Goal: Task Accomplishment & Management: Manage account settings

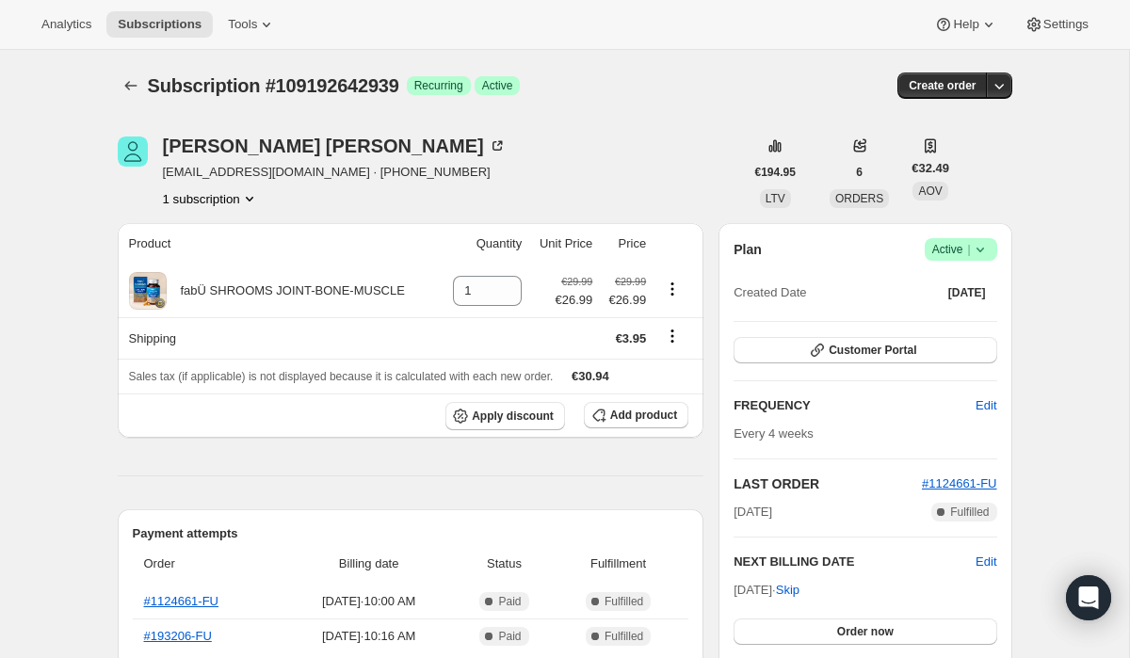
click at [952, 249] on span "Active |" at bounding box center [961, 249] width 57 height 19
click at [939, 328] on button "Cancel subscription" at bounding box center [956, 318] width 118 height 30
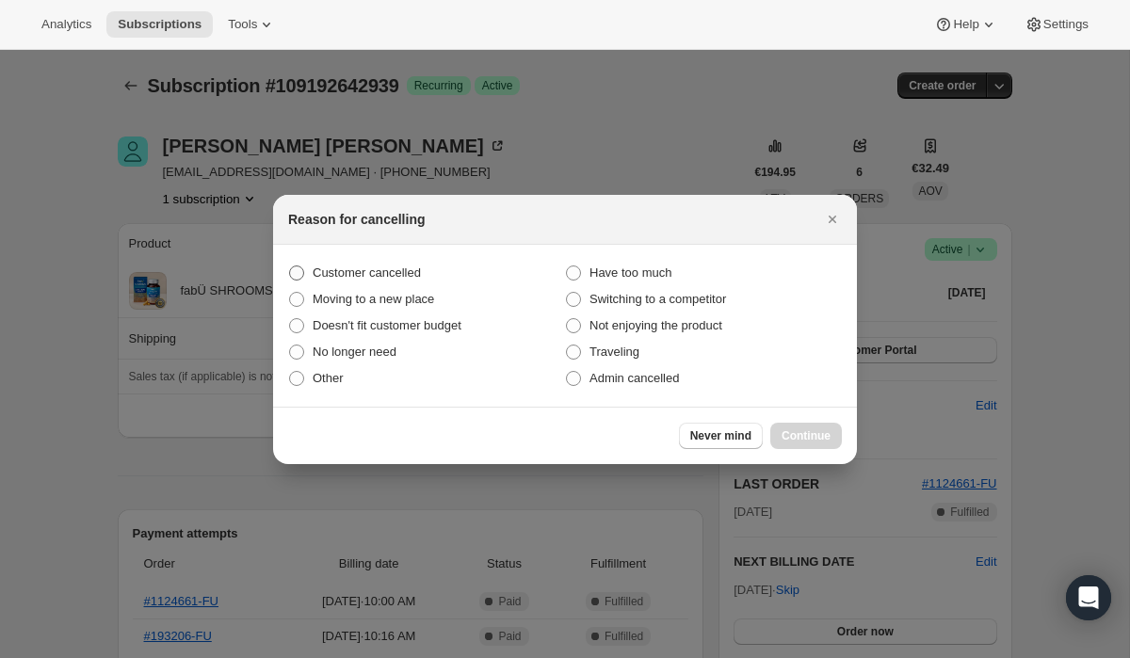
click at [527, 268] on label "Customer cancelled" at bounding box center [426, 273] width 277 height 26
click at [290, 267] on input "Customer cancelled" at bounding box center [289, 266] width 1 height 1
radio input "true"
click at [803, 440] on span "Continue" at bounding box center [806, 436] width 49 height 15
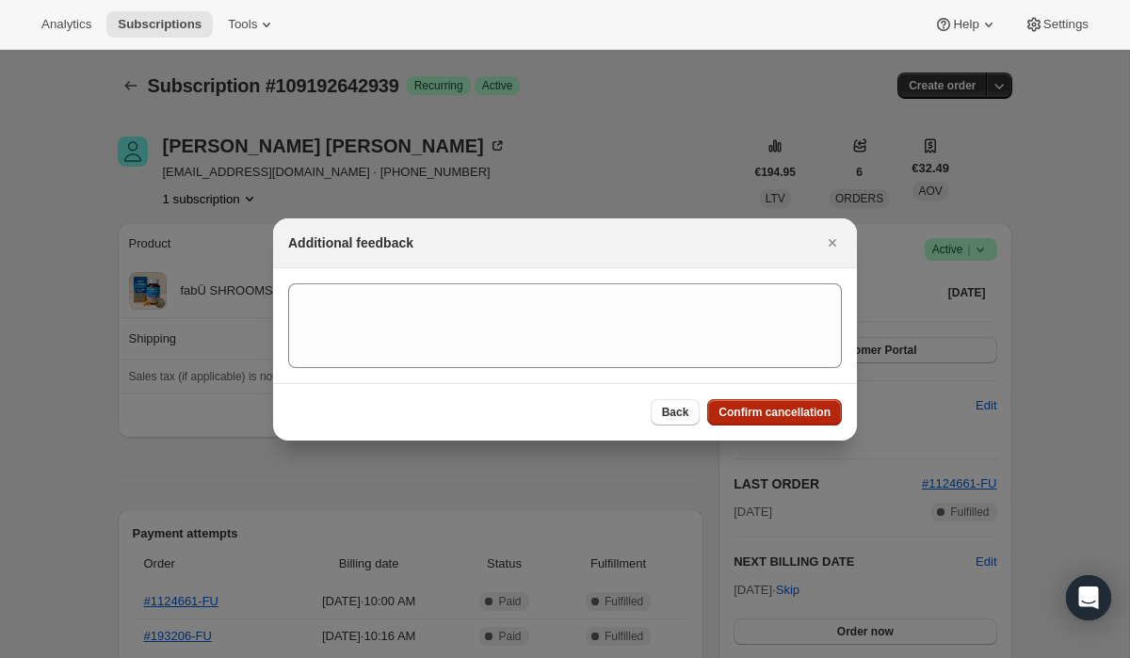
click at [776, 411] on span "Confirm cancellation" at bounding box center [775, 412] width 112 height 15
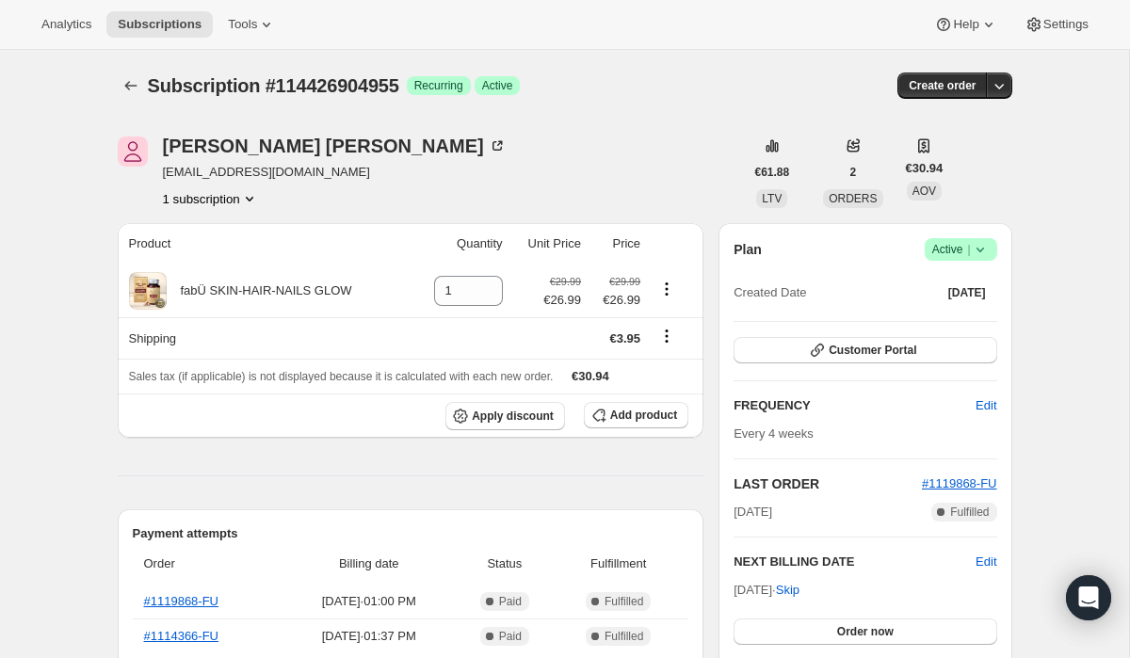
click at [942, 232] on div "Plan Success Active | Created Date Jun 28, 2025 Customer Portal FREQUENCY Edit …" at bounding box center [865, 466] width 293 height 487
click at [943, 247] on span "Active |" at bounding box center [961, 249] width 57 height 19
click at [939, 308] on button "Cancel subscription" at bounding box center [956, 318] width 118 height 30
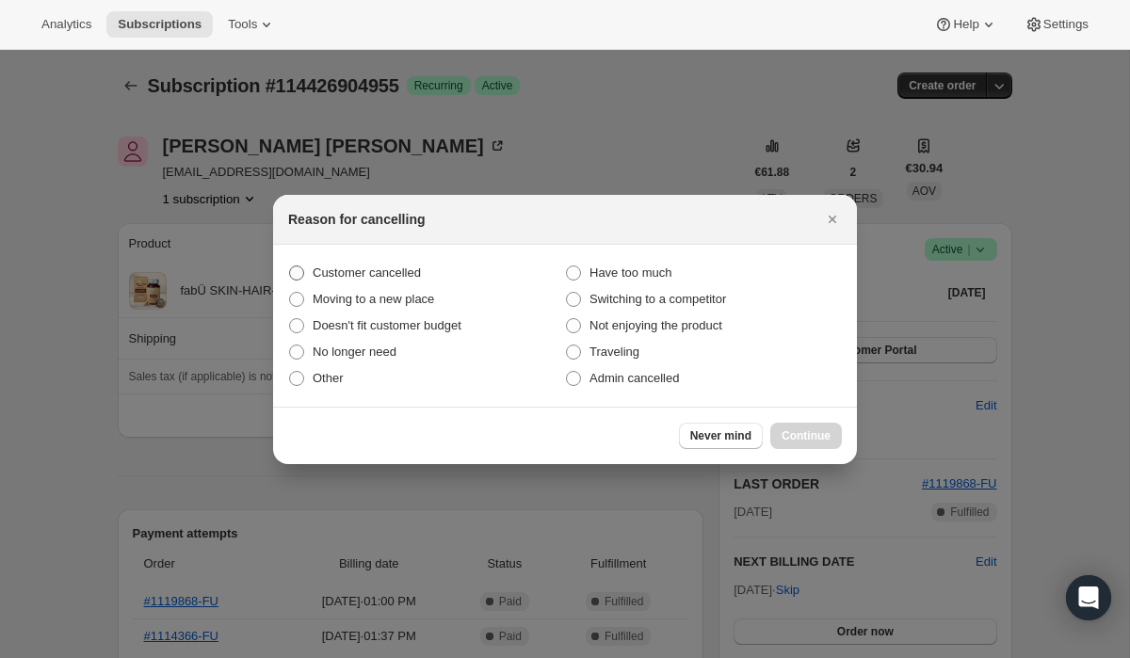
click at [501, 277] on label "Customer cancelled" at bounding box center [426, 273] width 277 height 26
click at [290, 267] on input "Customer cancelled" at bounding box center [289, 266] width 1 height 1
radio input "true"
click at [822, 440] on span "Continue" at bounding box center [806, 436] width 49 height 15
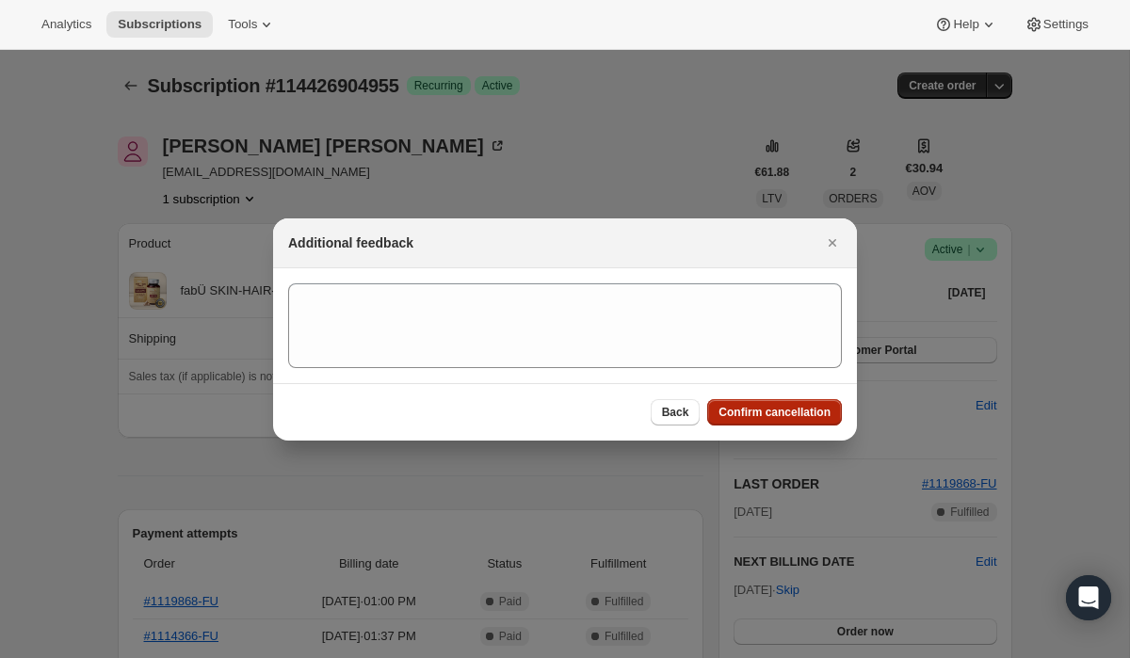
click at [771, 413] on span "Confirm cancellation" at bounding box center [775, 412] width 112 height 15
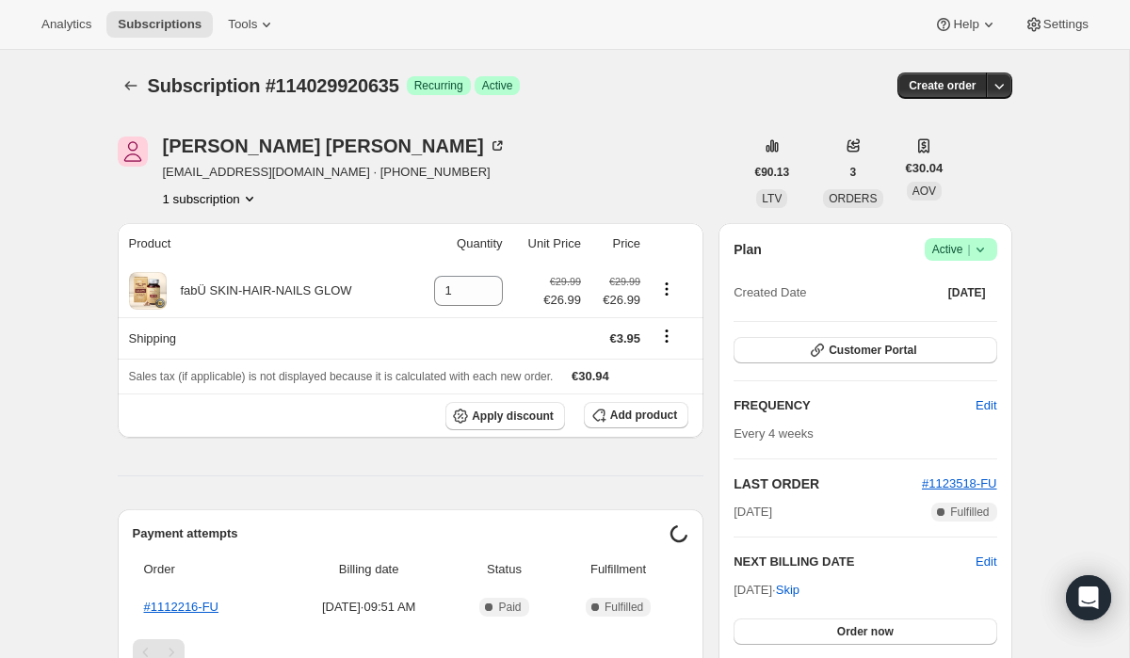
click at [956, 246] on span "Active |" at bounding box center [961, 249] width 57 height 19
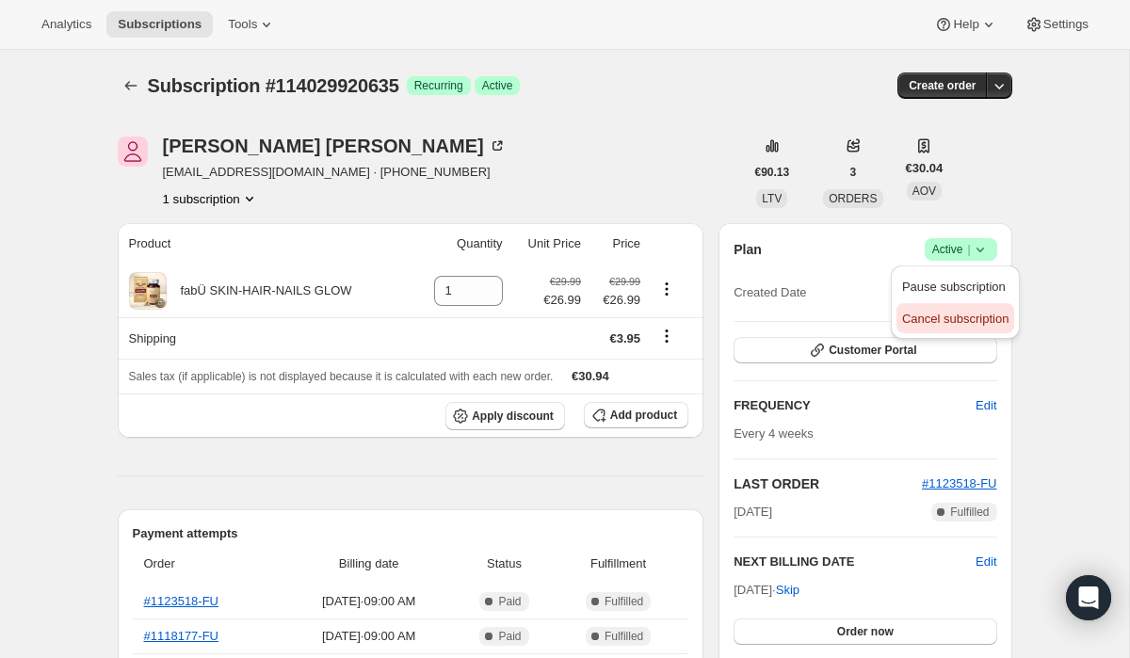
click at [928, 303] on button "Cancel subscription" at bounding box center [956, 318] width 118 height 30
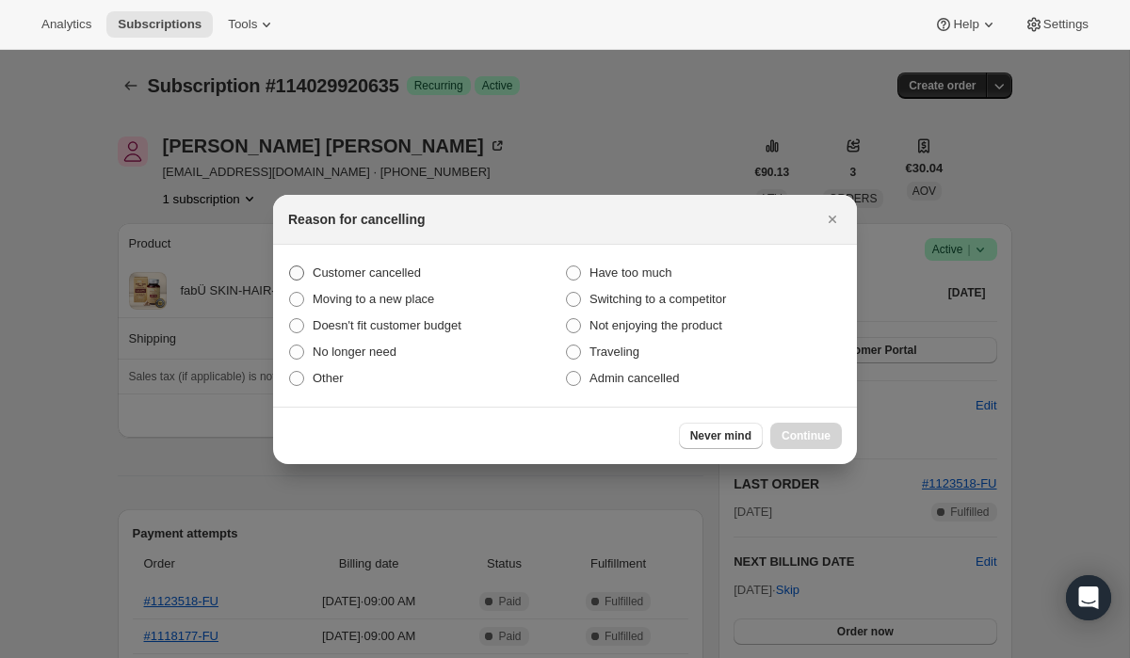
click at [491, 267] on label "Customer cancelled" at bounding box center [426, 273] width 277 height 26
click at [290, 267] on input "Customer cancelled" at bounding box center [289, 266] width 1 height 1
radio input "true"
click at [823, 430] on span "Continue" at bounding box center [806, 436] width 49 height 15
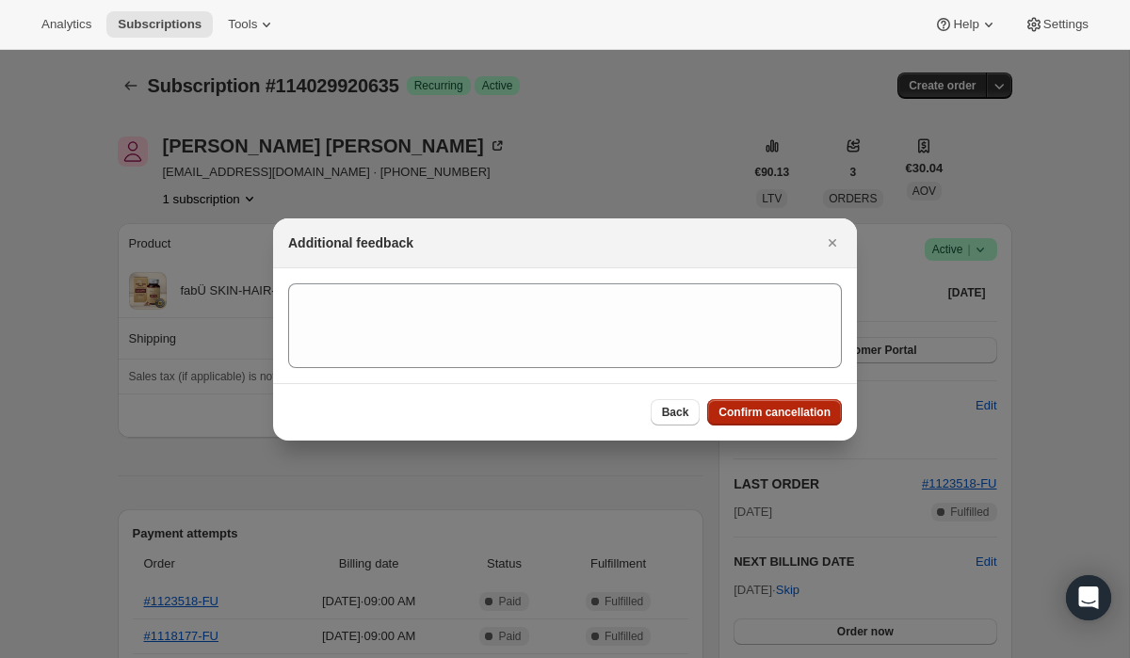
click at [777, 423] on button "Confirm cancellation" at bounding box center [774, 412] width 135 height 26
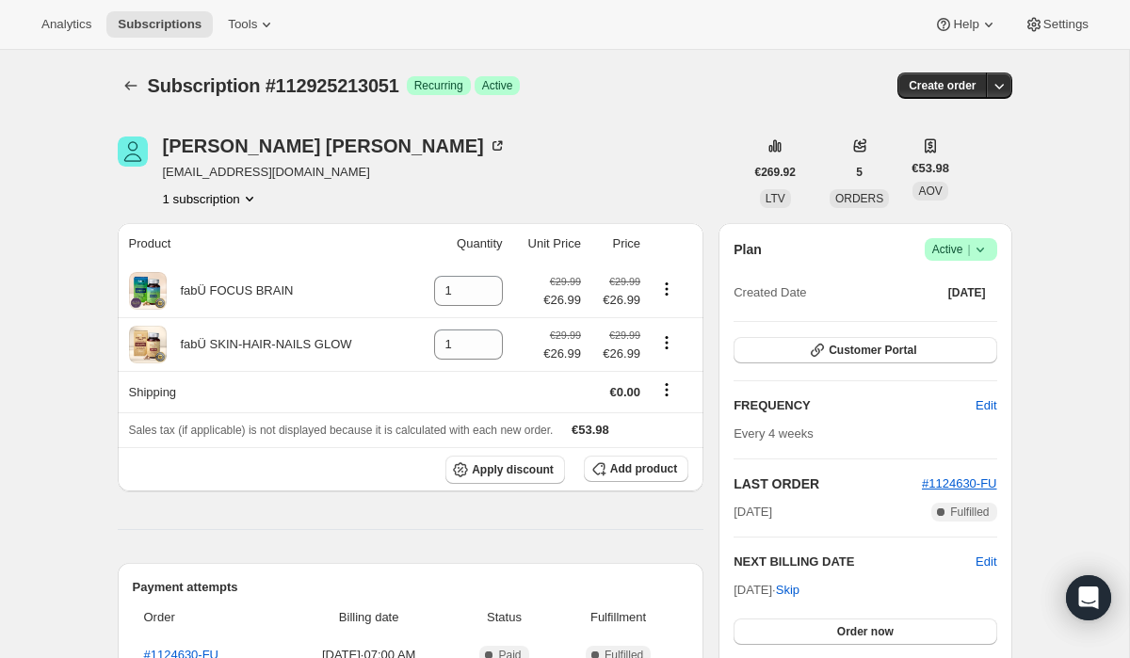
click at [241, 200] on button "1 subscription" at bounding box center [211, 198] width 96 height 19
click at [971, 244] on icon at bounding box center [980, 249] width 19 height 19
click at [931, 306] on button "Cancel subscription" at bounding box center [956, 318] width 118 height 30
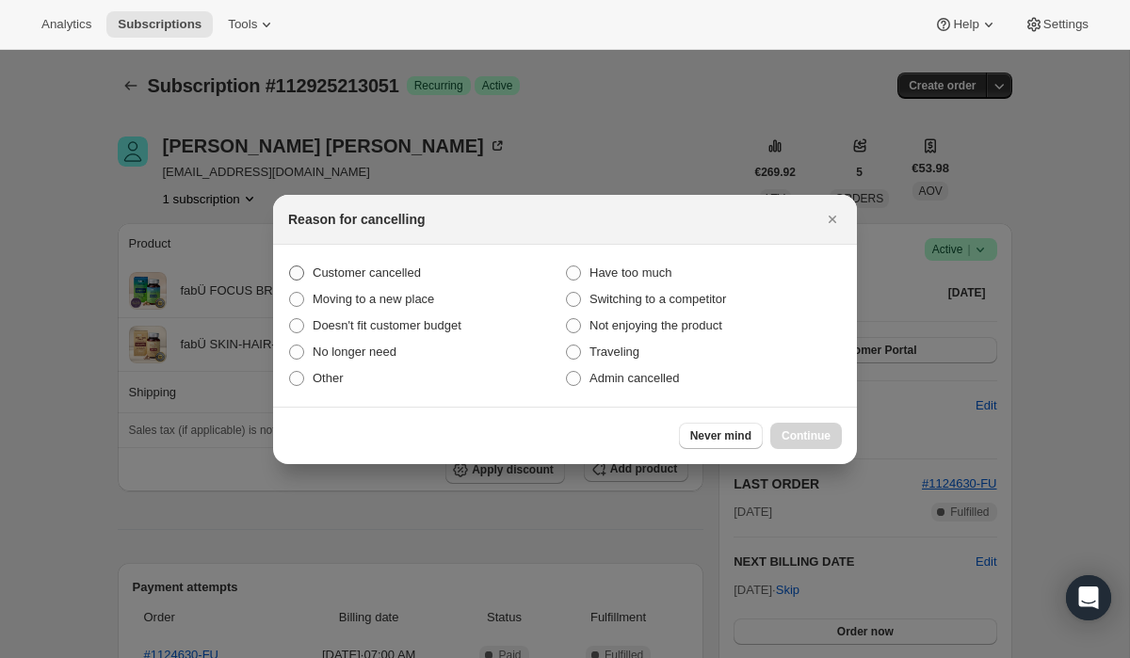
click at [450, 277] on label "Customer cancelled" at bounding box center [426, 273] width 277 height 26
click at [290, 267] on input "Customer cancelled" at bounding box center [289, 266] width 1 height 1
radio input "true"
click at [836, 437] on button "Continue" at bounding box center [806, 436] width 72 height 26
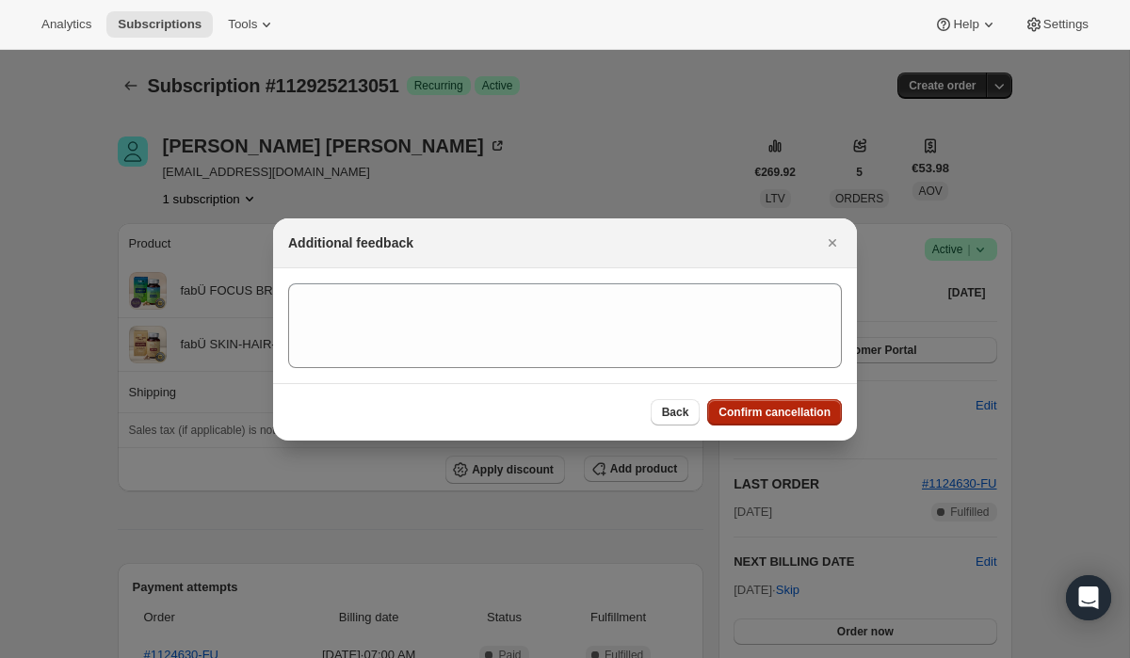
click at [744, 420] on button "Confirm cancellation" at bounding box center [774, 412] width 135 height 26
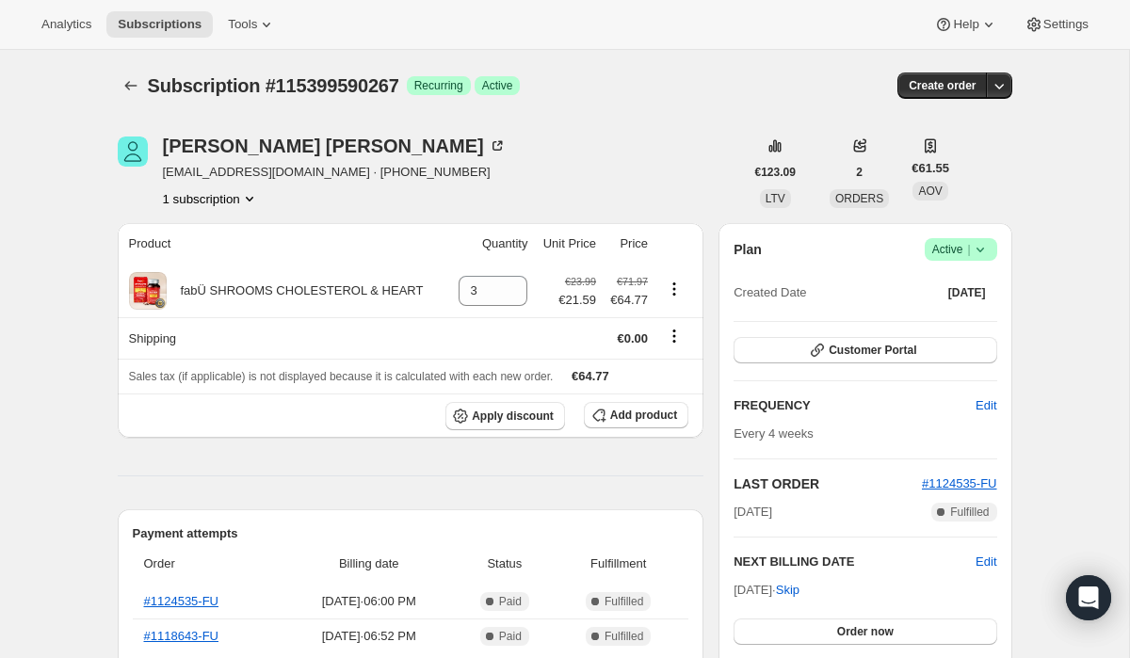
click at [968, 247] on span "|" at bounding box center [968, 249] width 3 height 15
click at [946, 305] on button "Cancel subscription" at bounding box center [956, 318] width 118 height 30
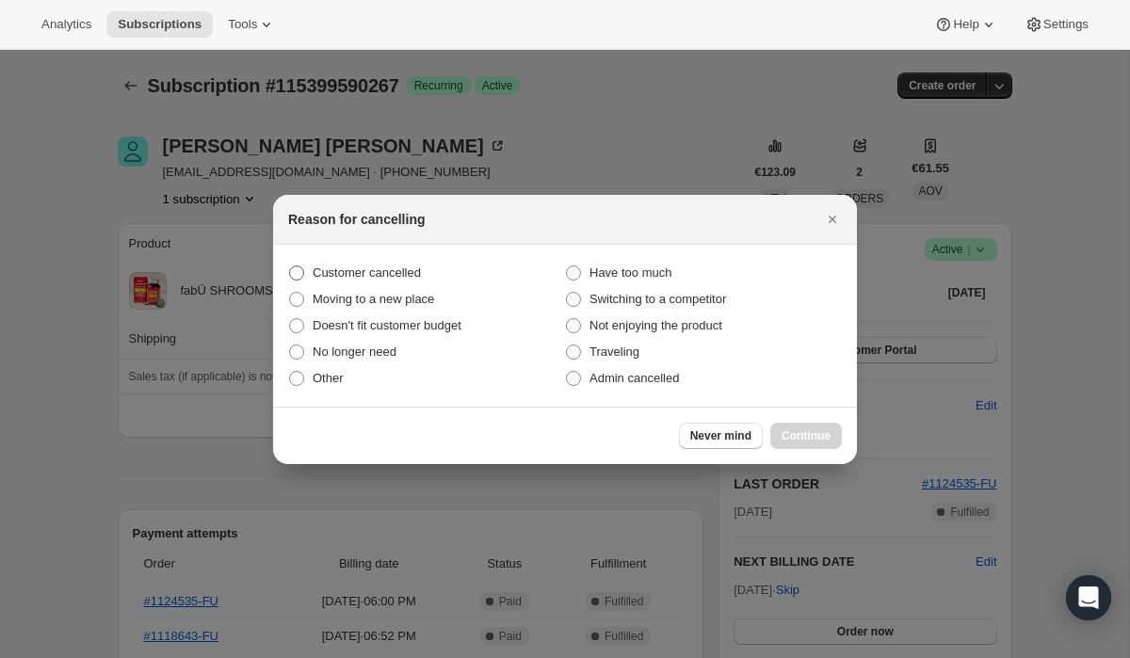
click at [542, 275] on label "Customer cancelled" at bounding box center [426, 273] width 277 height 26
click at [290, 267] on input "Customer cancelled" at bounding box center [289, 266] width 1 height 1
radio input "true"
click at [782, 428] on button "Continue" at bounding box center [806, 436] width 72 height 26
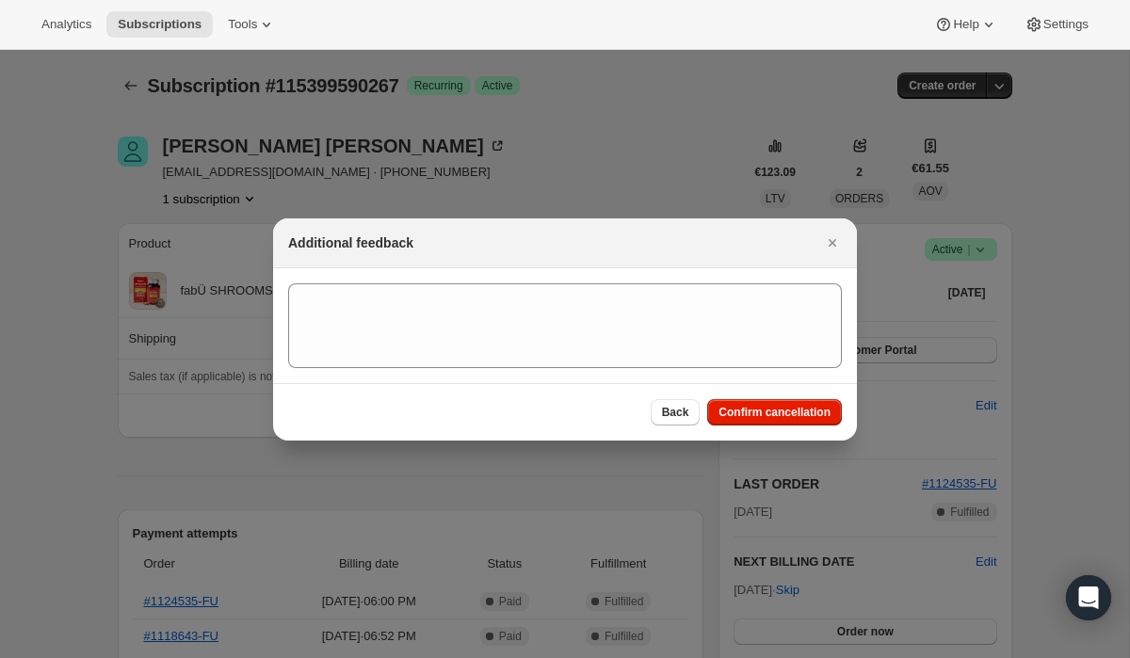
click at [710, 397] on div "Back Confirm cancellation" at bounding box center [565, 411] width 584 height 57
click at [712, 397] on div "Back Confirm cancellation" at bounding box center [565, 411] width 584 height 57
click at [722, 405] on span "Confirm cancellation" at bounding box center [775, 412] width 112 height 15
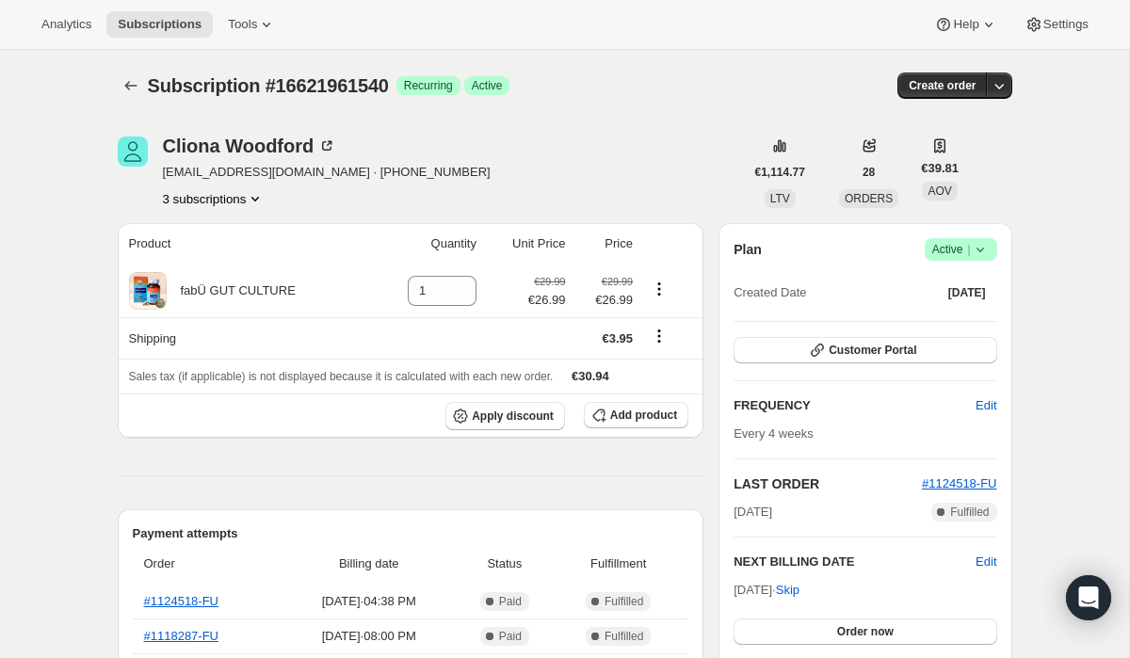
click at [223, 199] on button "3 subscriptions" at bounding box center [214, 198] width 103 height 19
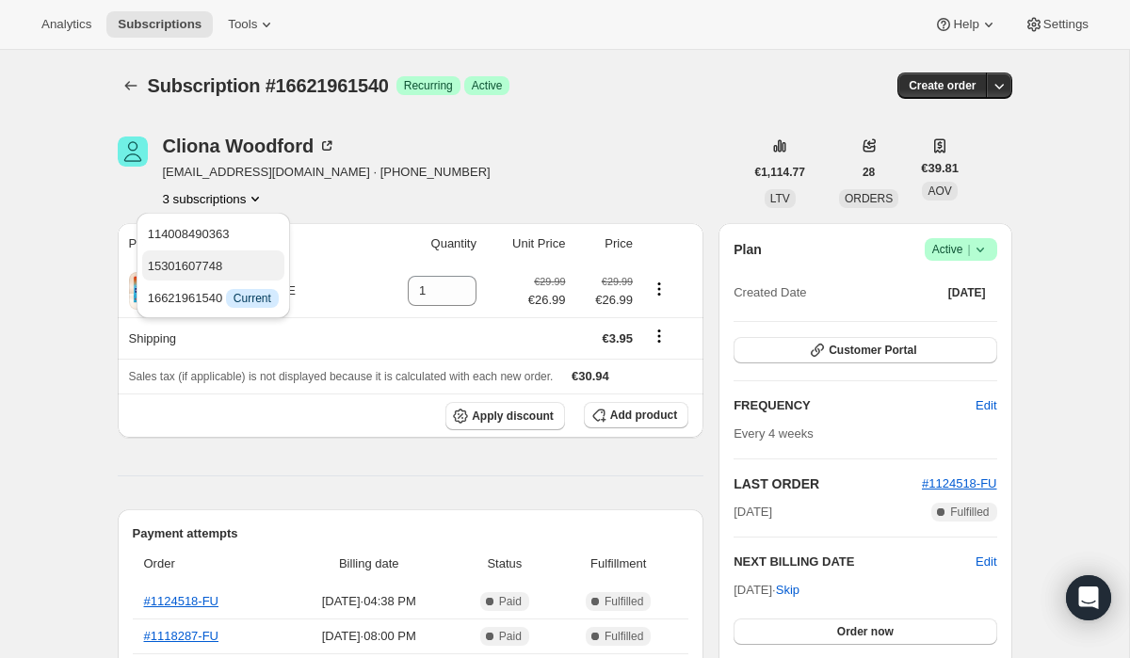
click at [235, 267] on span "15301607748" at bounding box center [213, 266] width 131 height 19
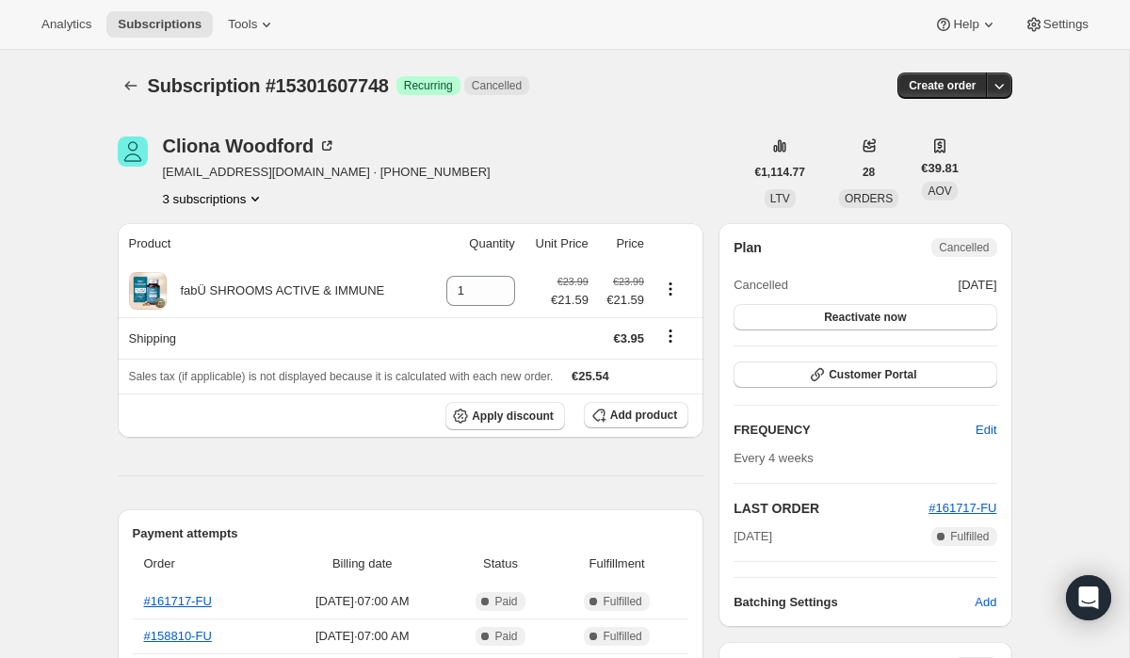
click at [240, 189] on button "3 subscriptions" at bounding box center [214, 198] width 103 height 19
click at [241, 225] on span "114008490363" at bounding box center [213, 234] width 131 height 19
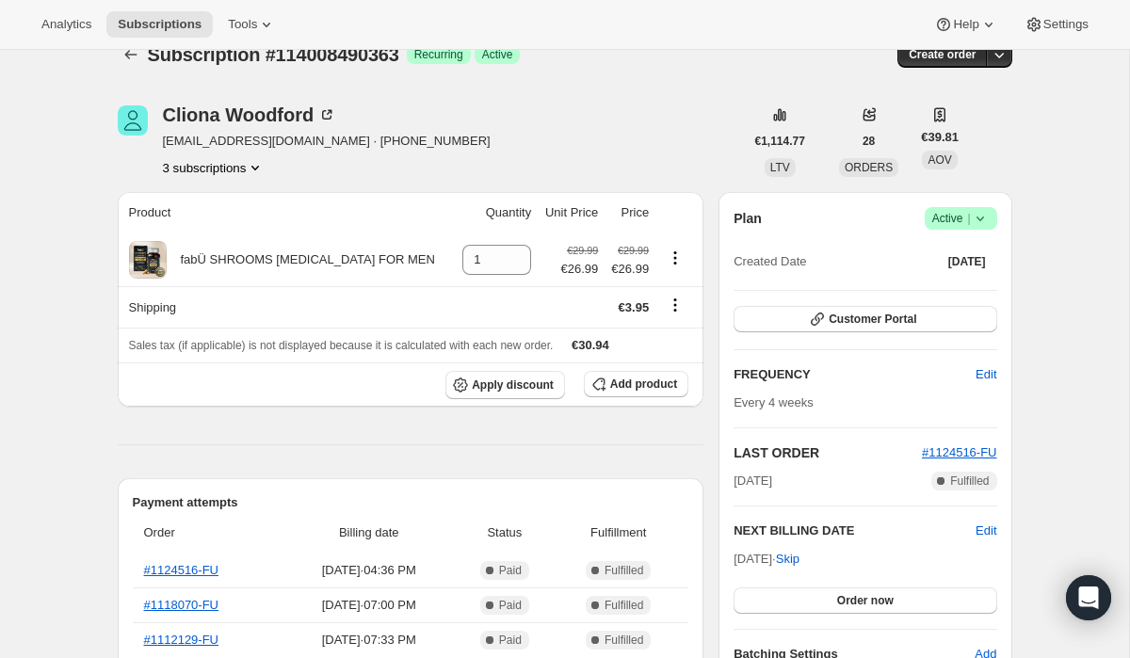
scroll to position [37, 0]
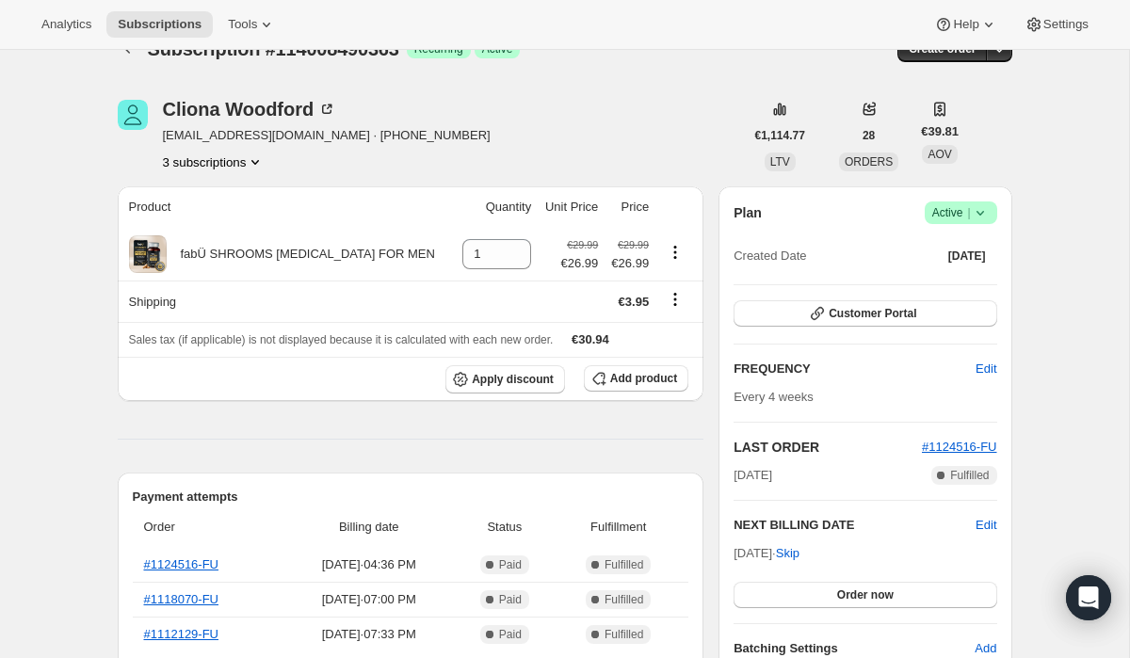
click at [205, 160] on button "3 subscriptions" at bounding box center [214, 162] width 103 height 19
click at [216, 260] on span "16621961540" at bounding box center [179, 261] width 75 height 14
